Goal: Task Accomplishment & Management: Manage account settings

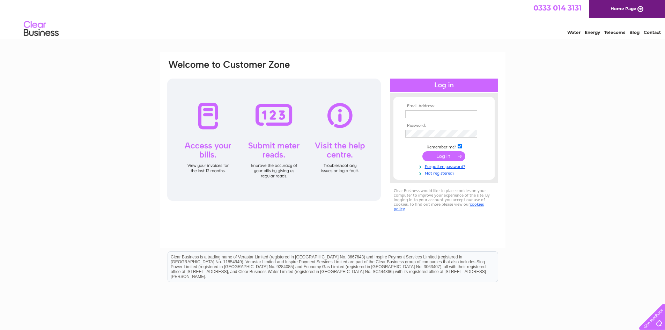
click at [460, 112] on input "text" at bounding box center [441, 114] width 72 height 8
type input "rachel@monkbarpharmacy.co.uk"
click at [443, 167] on link "Forgotten password?" at bounding box center [444, 166] width 79 height 7
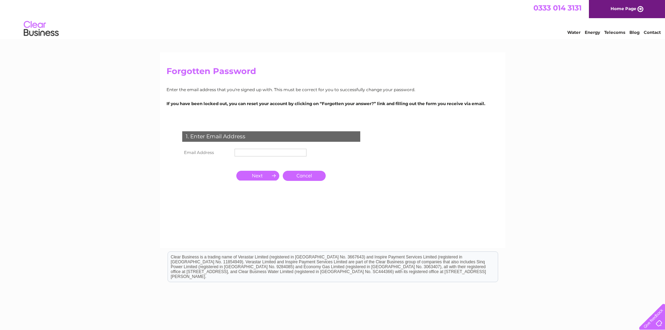
click at [262, 149] on input "text" at bounding box center [271, 153] width 72 height 8
type input "[EMAIL_ADDRESS][DOMAIN_NAME]"
click input "submit" at bounding box center [0, 0] width 0 height 0
